Goal: Navigation & Orientation: Find specific page/section

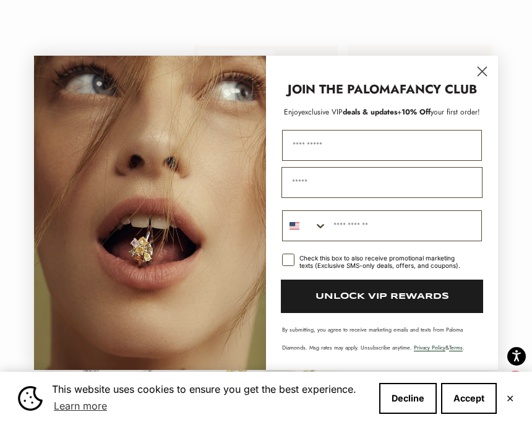
scroll to position [1626, 0]
click at [482, 81] on circle "Close dialog" at bounding box center [482, 71] width 20 height 20
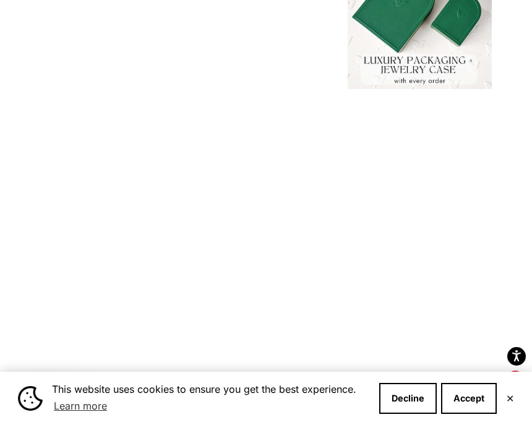
scroll to position [414, 0]
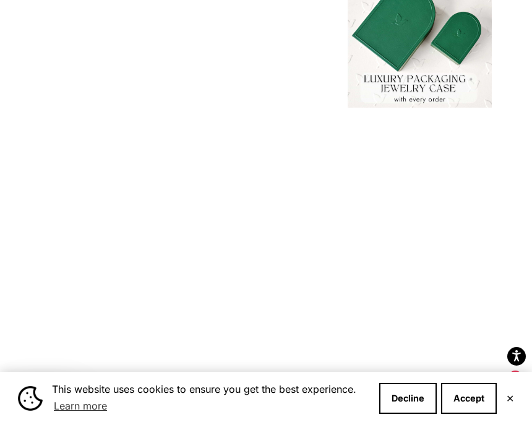
click at [262, 105] on img at bounding box center [266, 26] width 158 height 158
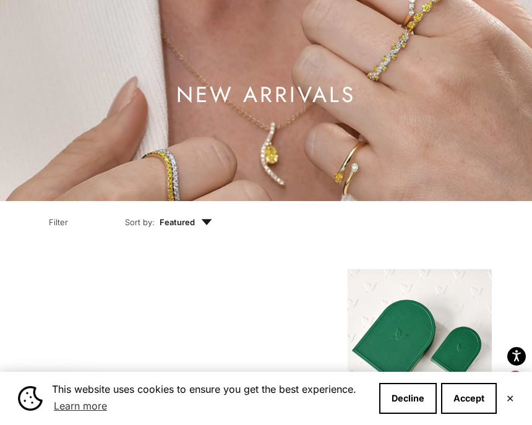
scroll to position [104, 0]
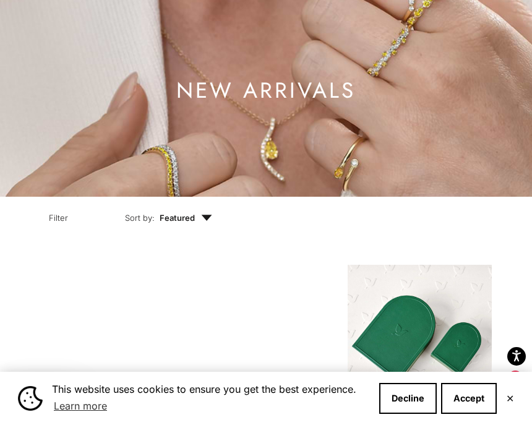
click at [242, 98] on h1 "NEW ARRIVALS" at bounding box center [265, 90] width 179 height 15
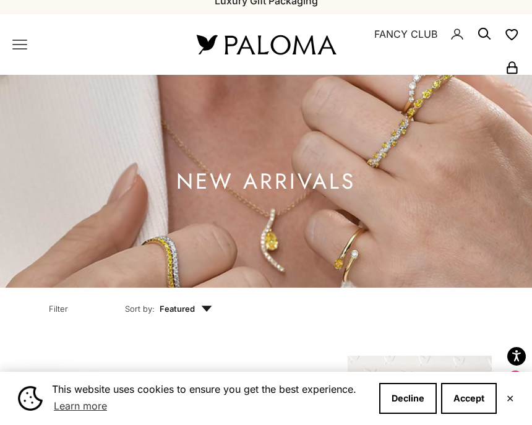
scroll to position [0, 0]
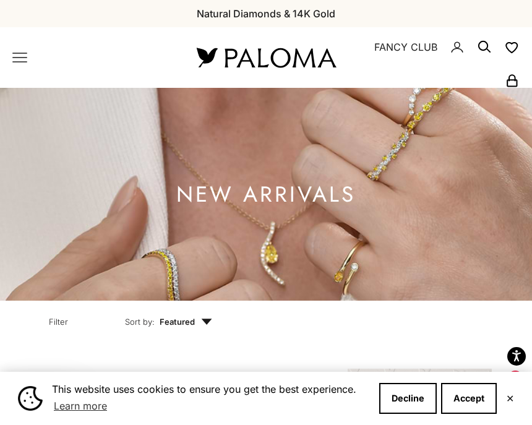
click at [35, 57] on nav "Open navigation menu Open search NEW ARRIVALS By Category Categories Rings Earr…" at bounding box center [89, 57] width 155 height 15
click at [25, 61] on icon "Primary navigation" at bounding box center [19, 57] width 15 height 15
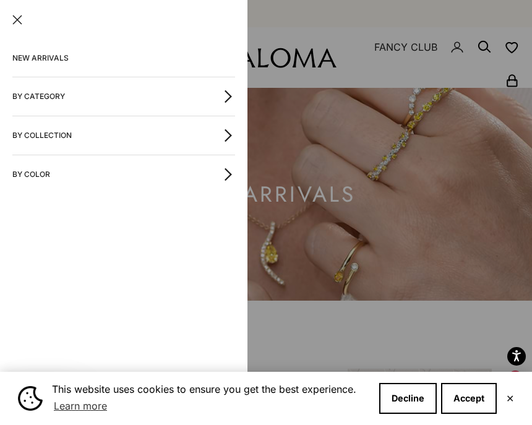
click at [56, 53] on link "NEW ARRIVALS" at bounding box center [123, 58] width 223 height 37
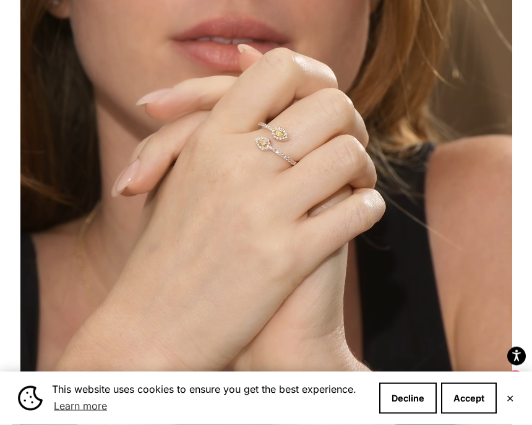
scroll to position [199, 0]
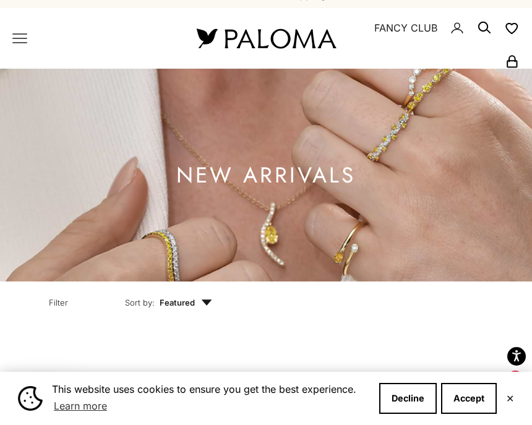
scroll to position [29, 0]
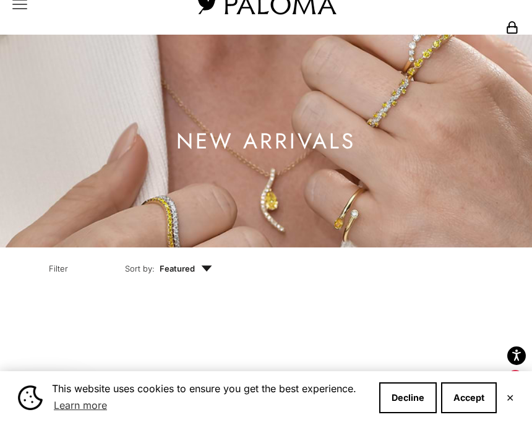
click at [463, 393] on button "Accept" at bounding box center [469, 398] width 56 height 31
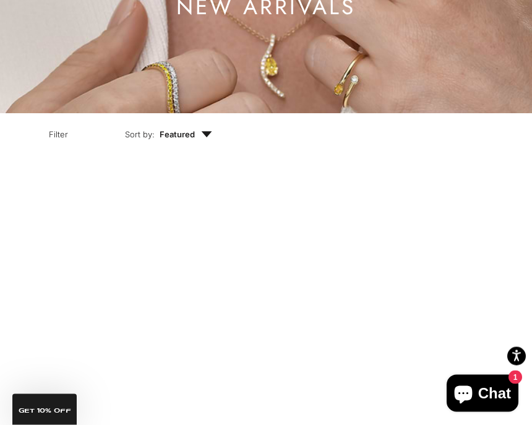
scroll to position [0, 0]
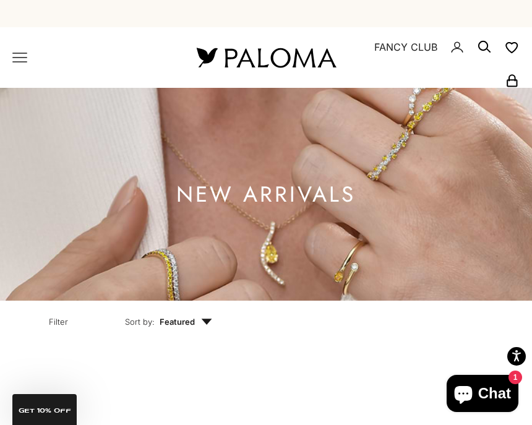
click at [25, 59] on icon "Primary navigation" at bounding box center [19, 57] width 15 height 15
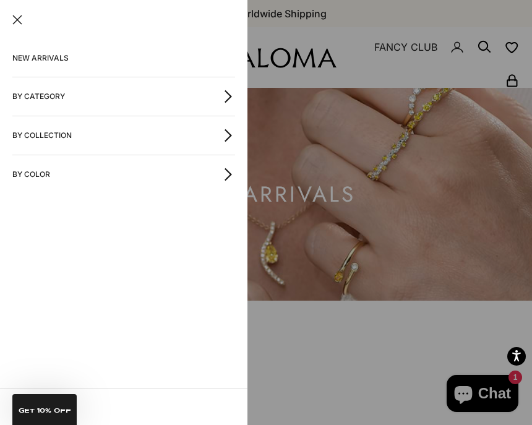
click at [61, 133] on button "By Collection" at bounding box center [123, 135] width 223 height 38
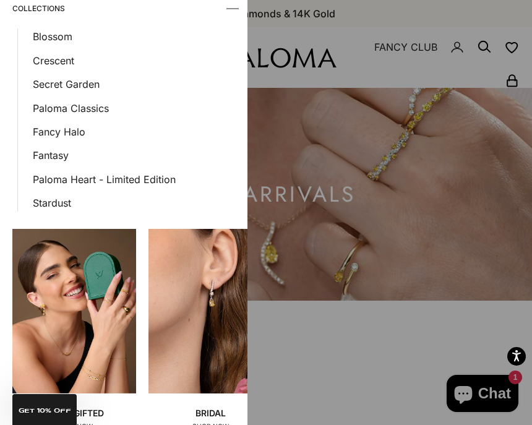
scroll to position [37, 0]
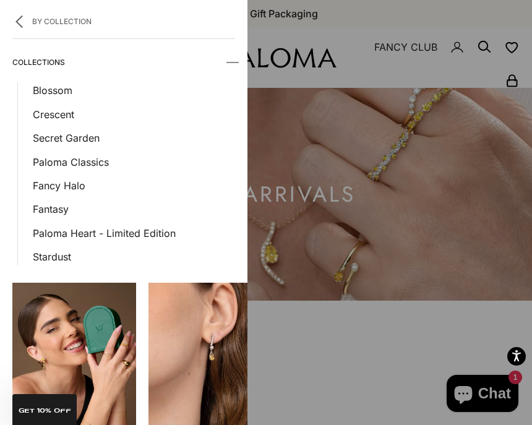
click at [62, 90] on link "Blossom" at bounding box center [134, 90] width 202 height 16
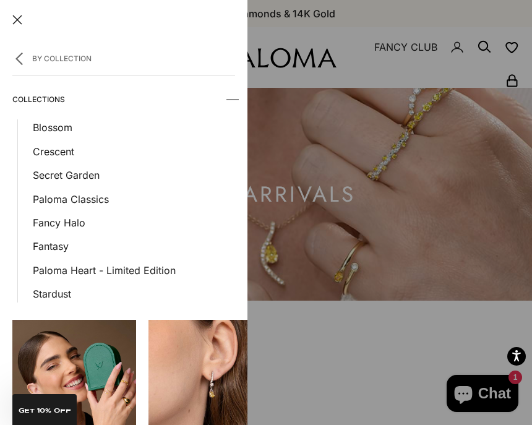
scroll to position [0, 0]
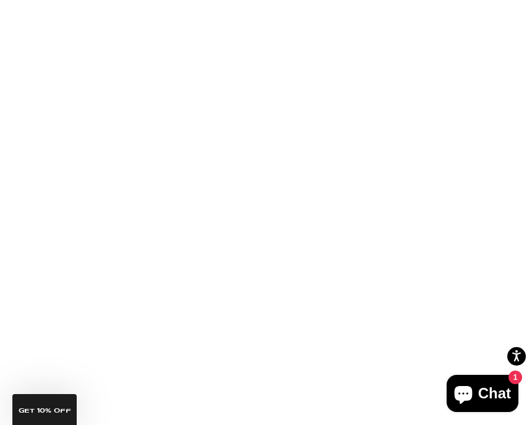
scroll to position [495, 0]
